Goal: Information Seeking & Learning: Learn about a topic

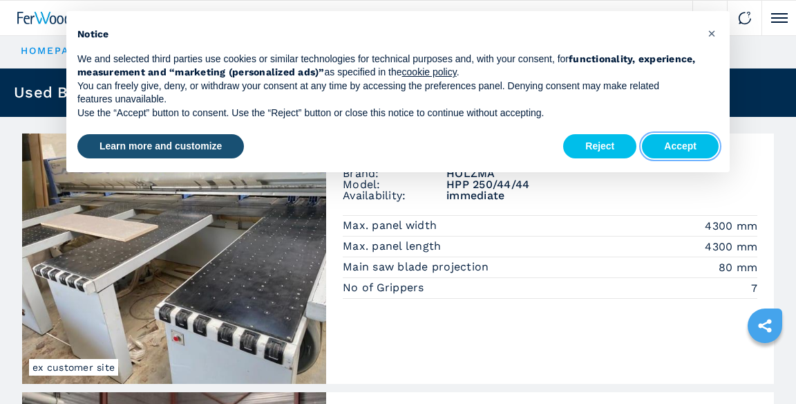
click at [679, 150] on button "Accept" at bounding box center [680, 146] width 77 height 25
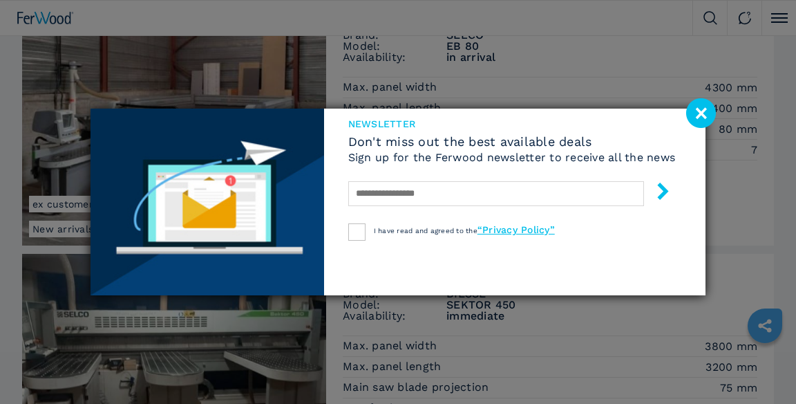
scroll to position [438, 0]
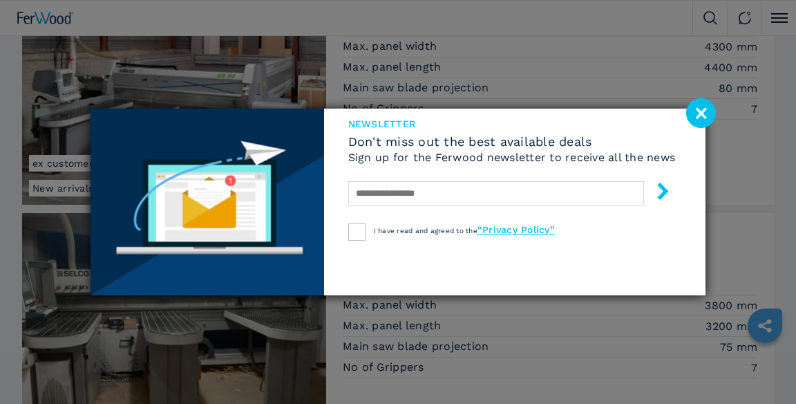
click at [702, 117] on image at bounding box center [701, 113] width 30 height 30
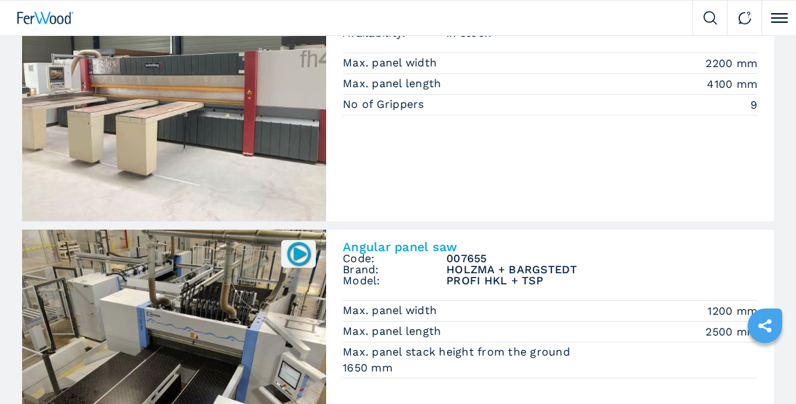
scroll to position [1815, 0]
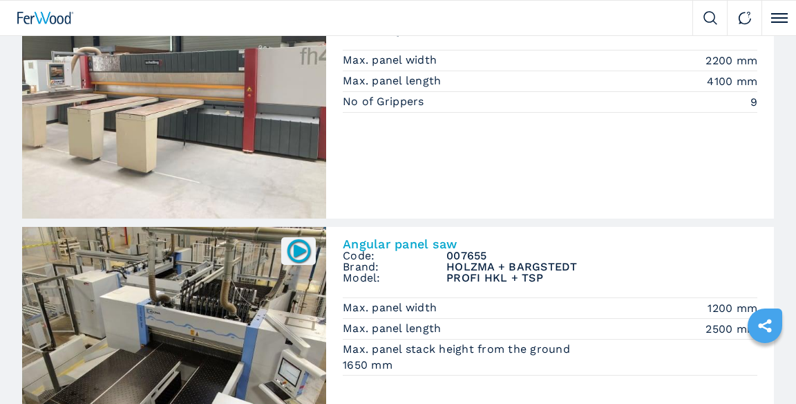
click at [288, 266] on img at bounding box center [174, 352] width 304 height 250
click at [300, 262] on img at bounding box center [299, 250] width 27 height 27
click at [303, 254] on img at bounding box center [299, 250] width 27 height 27
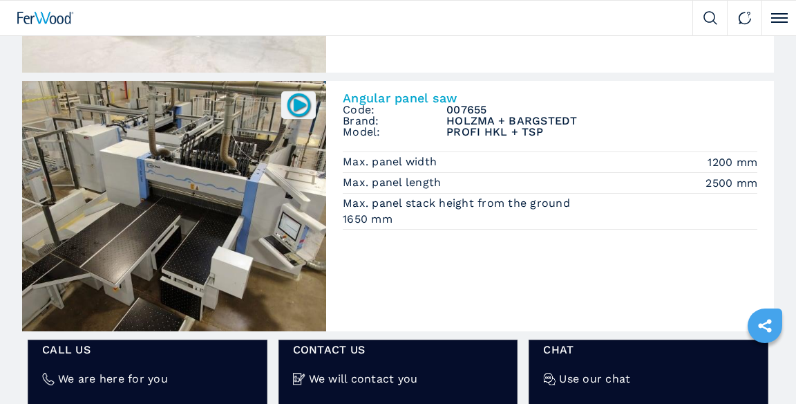
scroll to position [1974, 0]
